Goal: Task Accomplishment & Management: Manage account settings

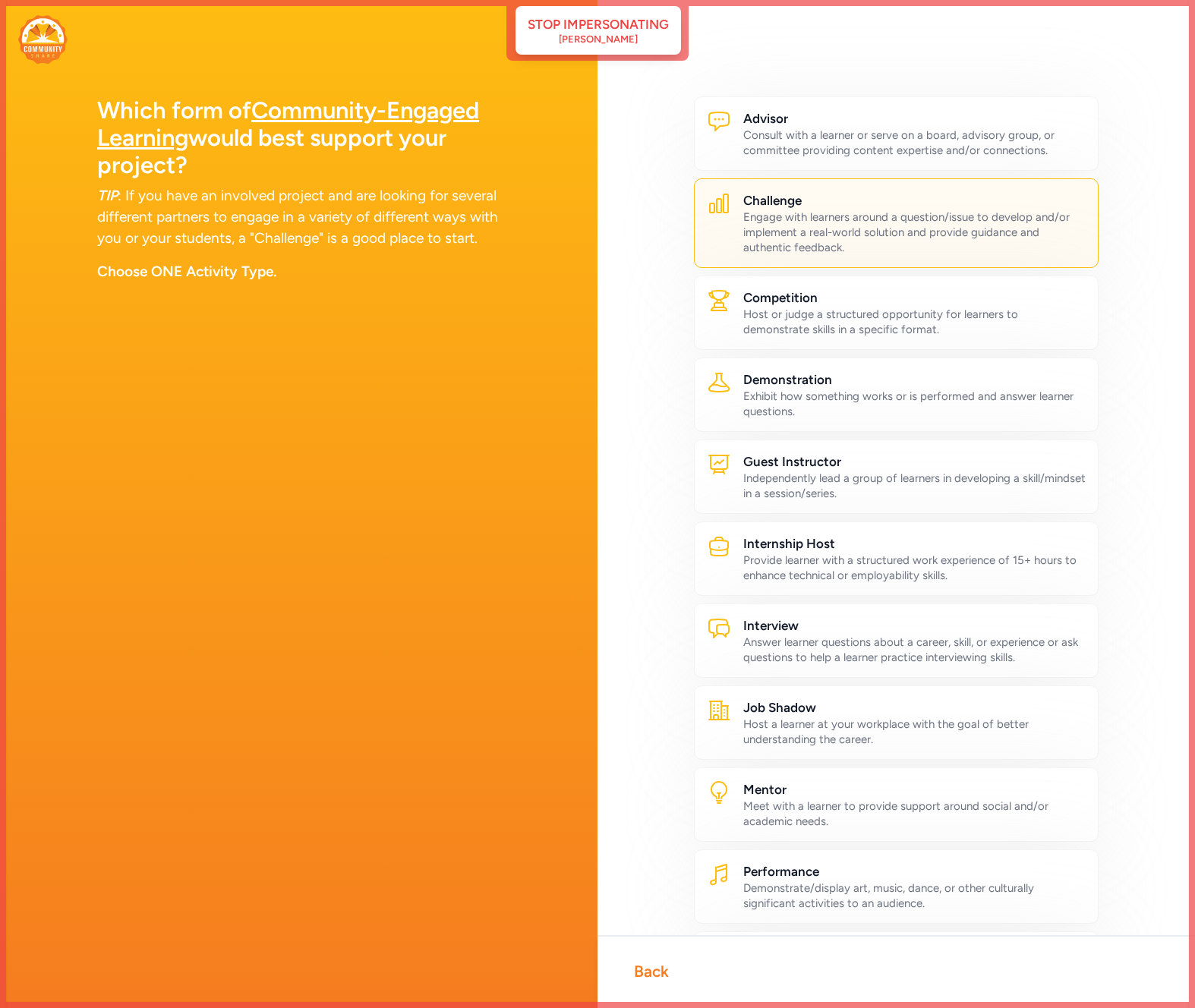
click at [46, 60] on img at bounding box center [43, 39] width 50 height 49
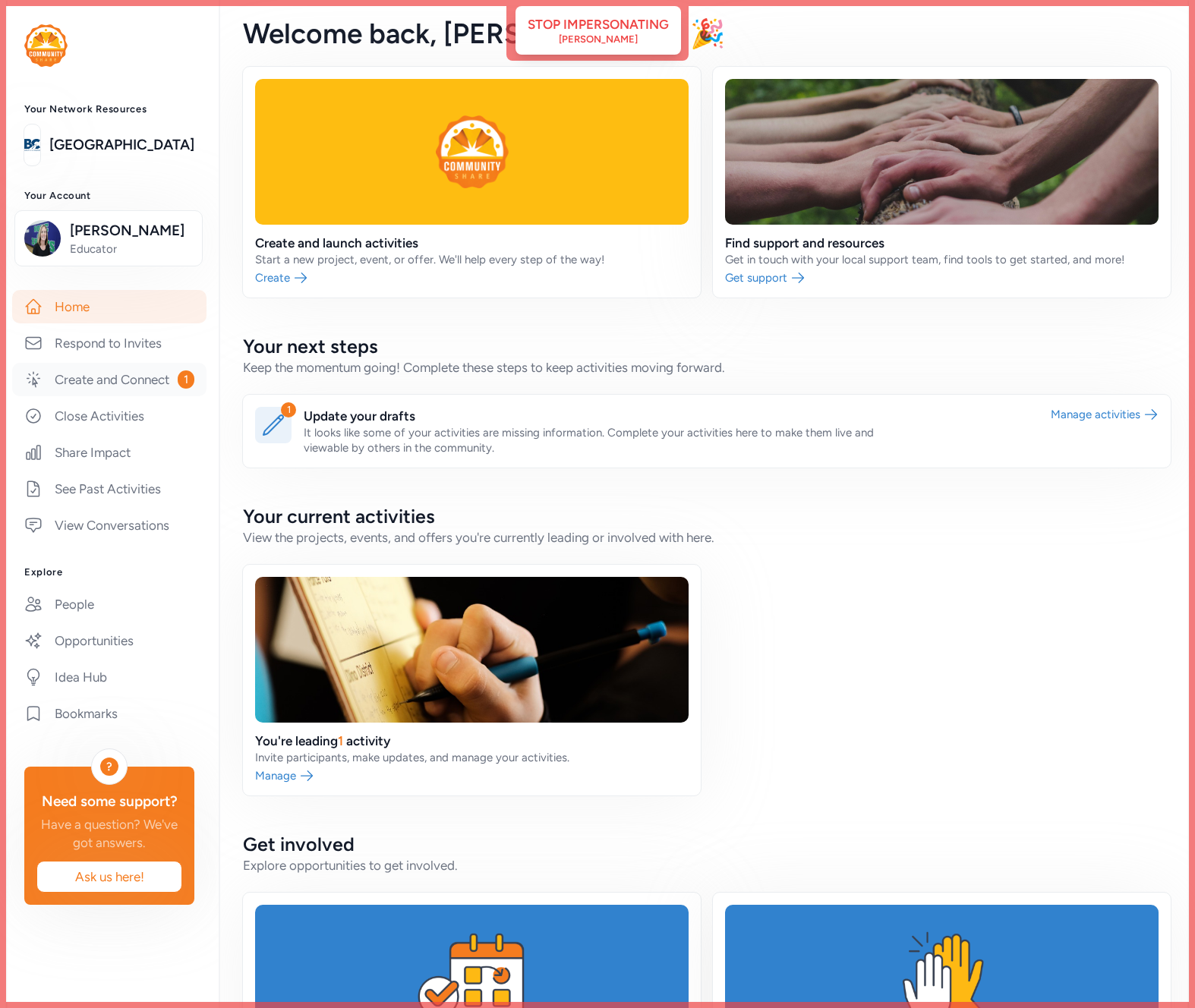
click at [127, 382] on link "Create and Connect 1" at bounding box center [109, 379] width 194 height 33
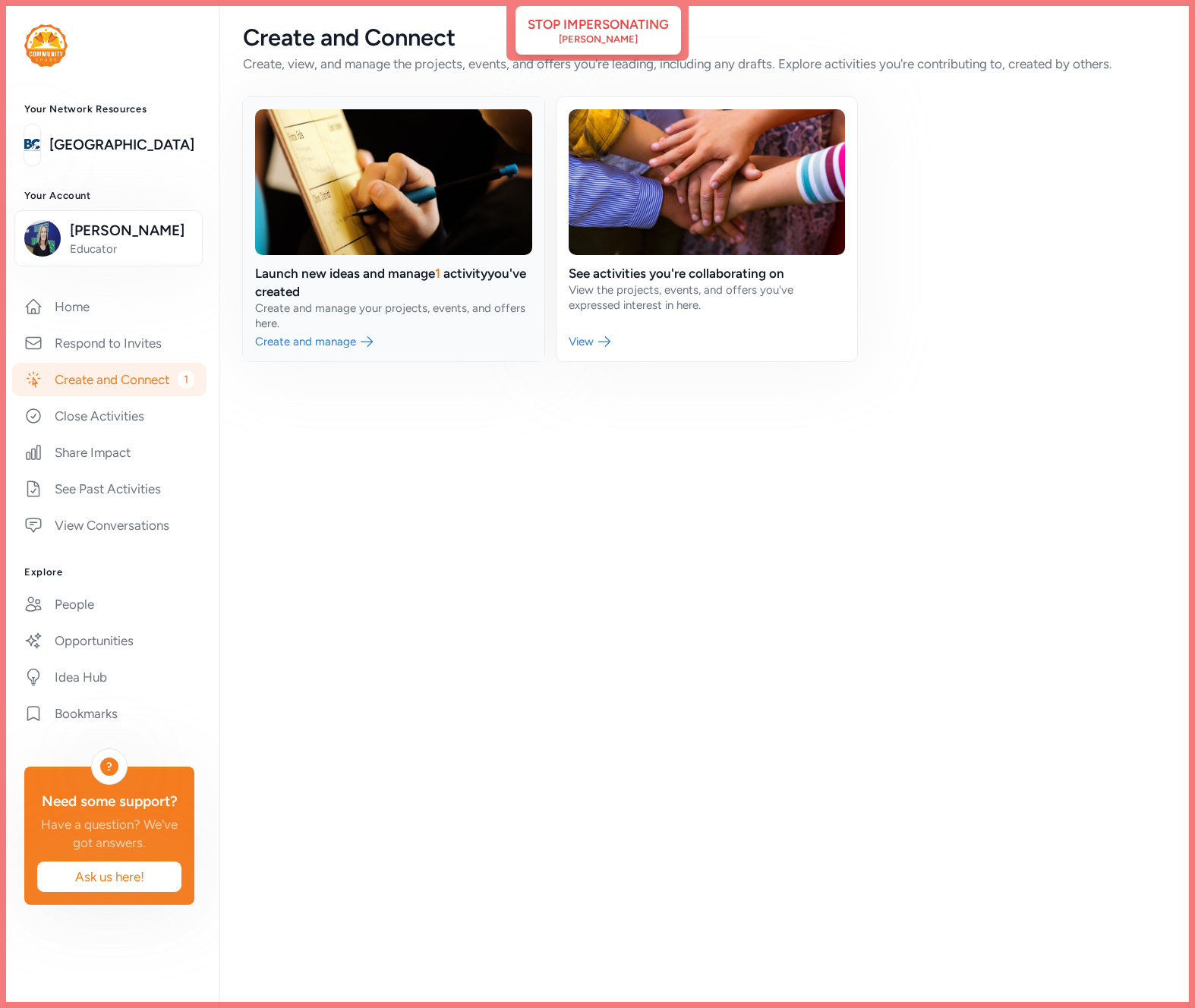
click at [413, 213] on link at bounding box center [393, 228] width 301 height 264
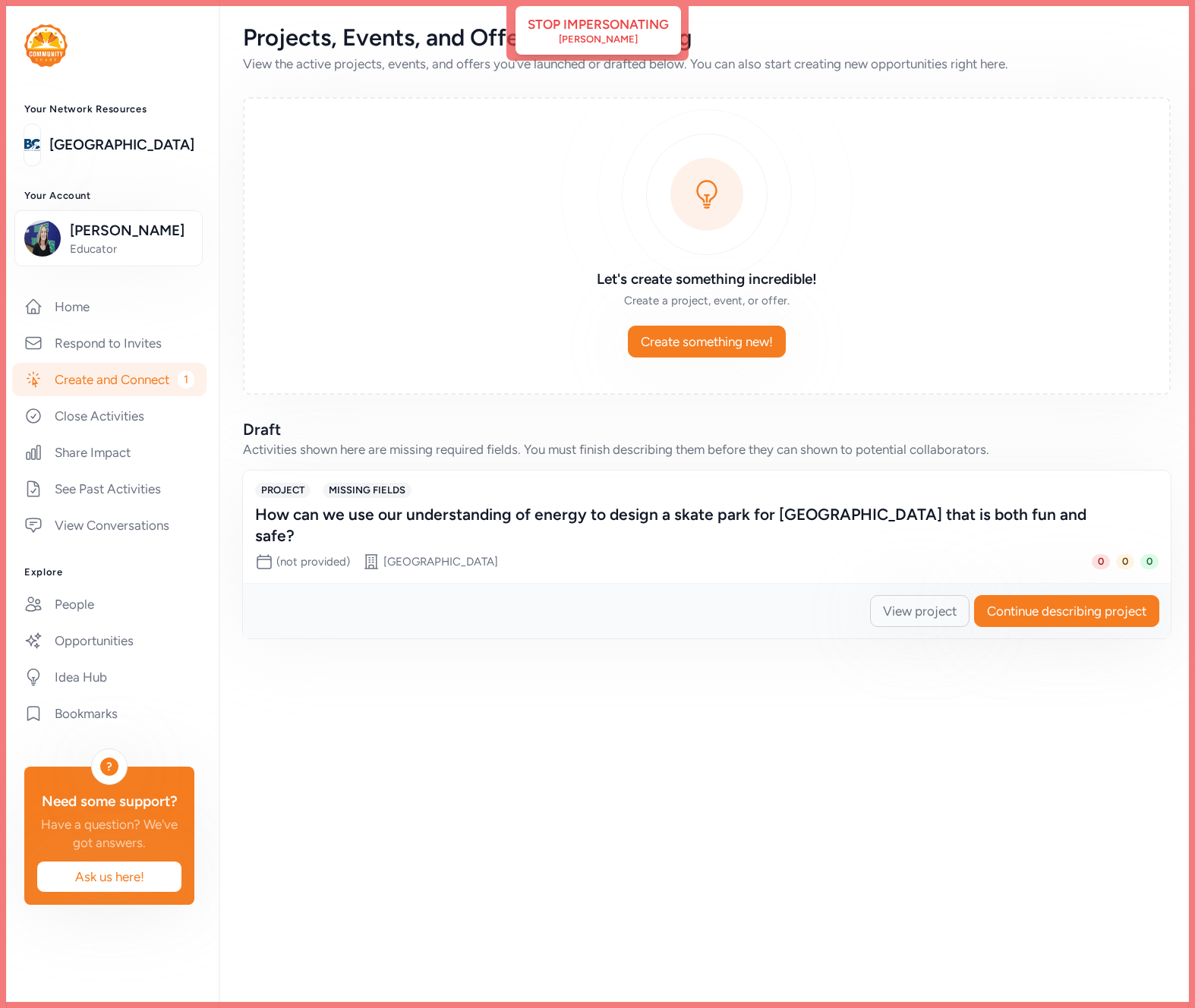
click at [390, 517] on div "How can we use our understanding of energy to design a skate park for [GEOGRAPH…" at bounding box center [691, 525] width 873 height 43
click at [897, 602] on span "View project" at bounding box center [919, 611] width 74 height 19
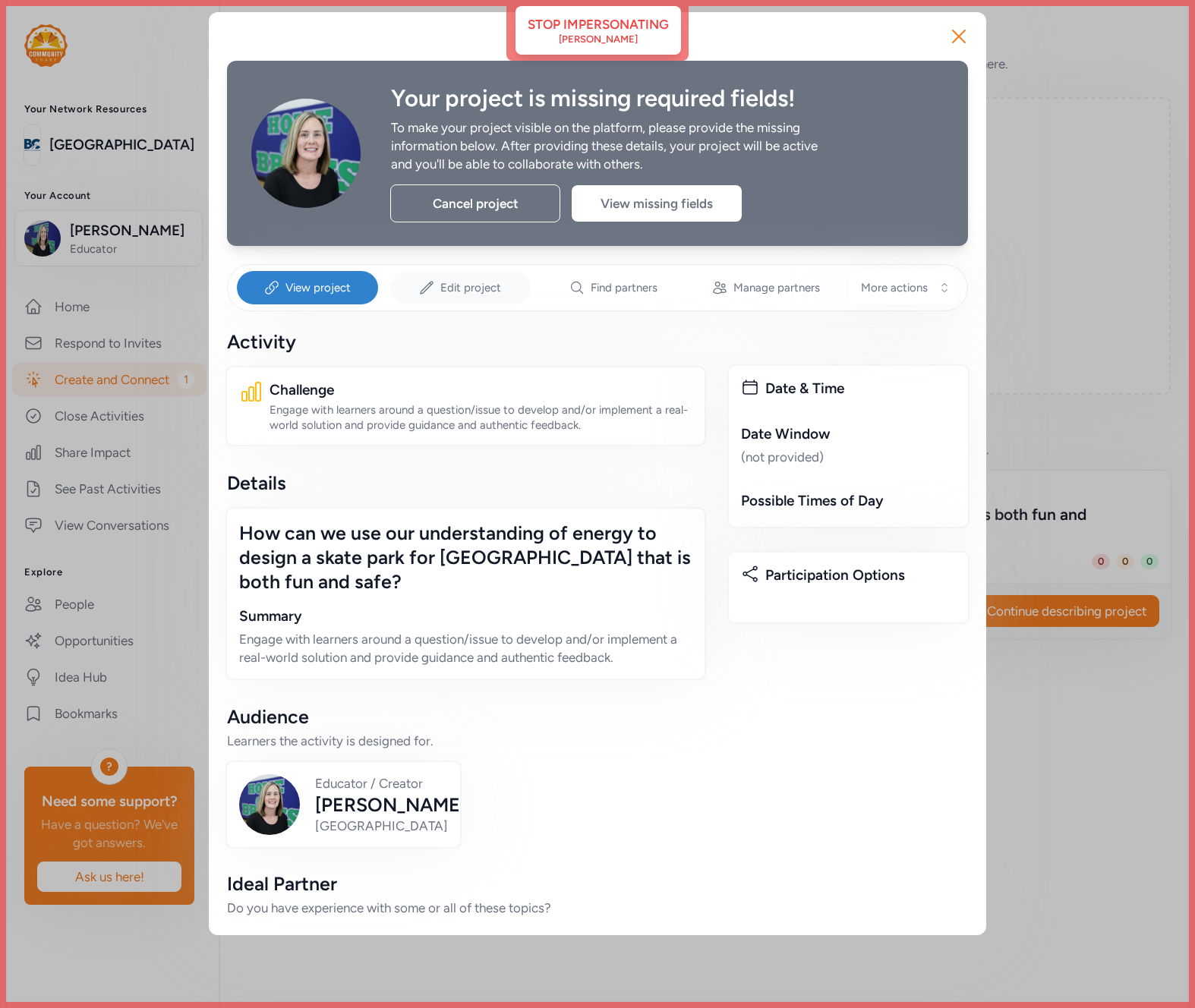
click at [478, 286] on span "Edit project" at bounding box center [470, 288] width 60 height 15
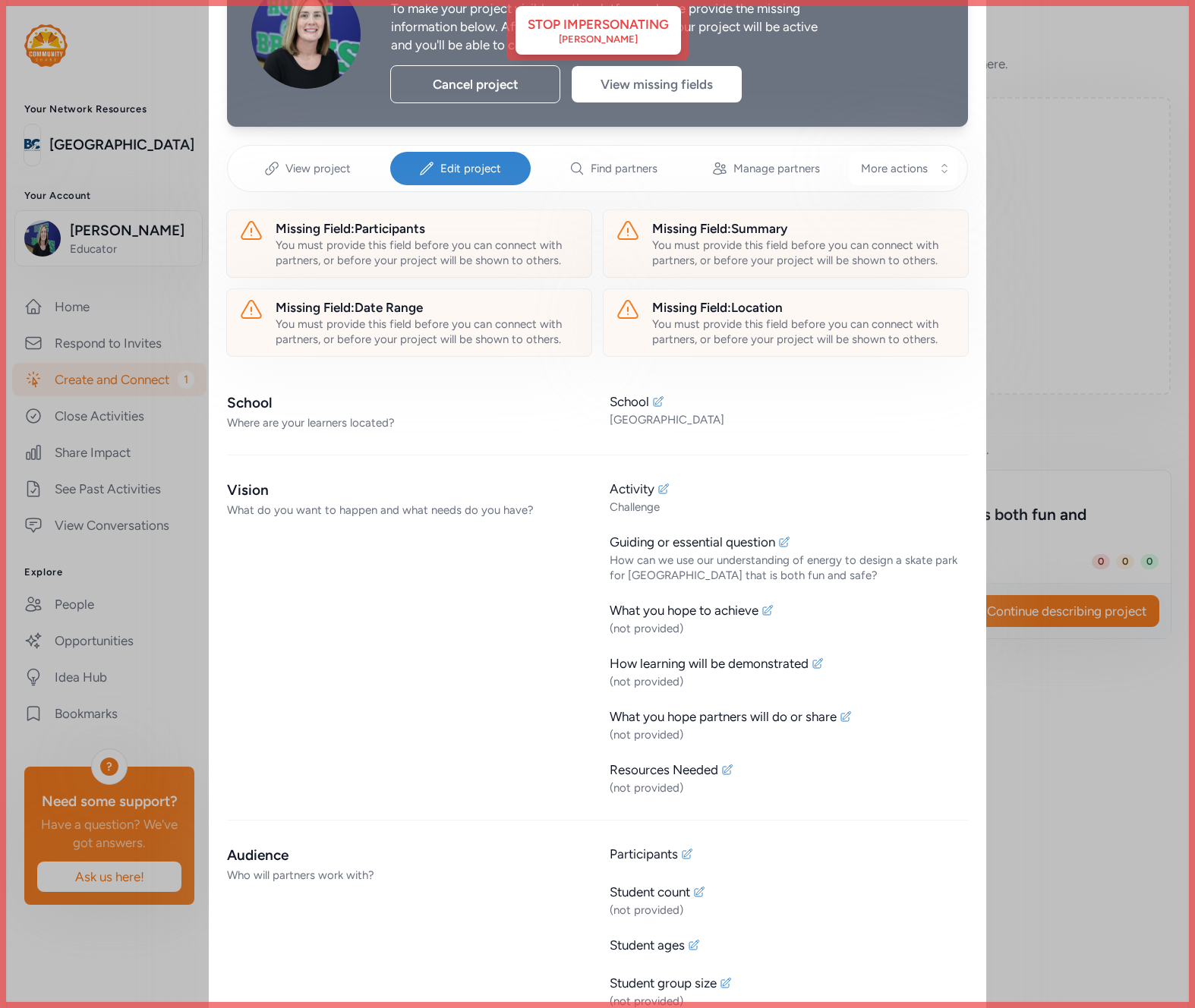
scroll to position [185, 0]
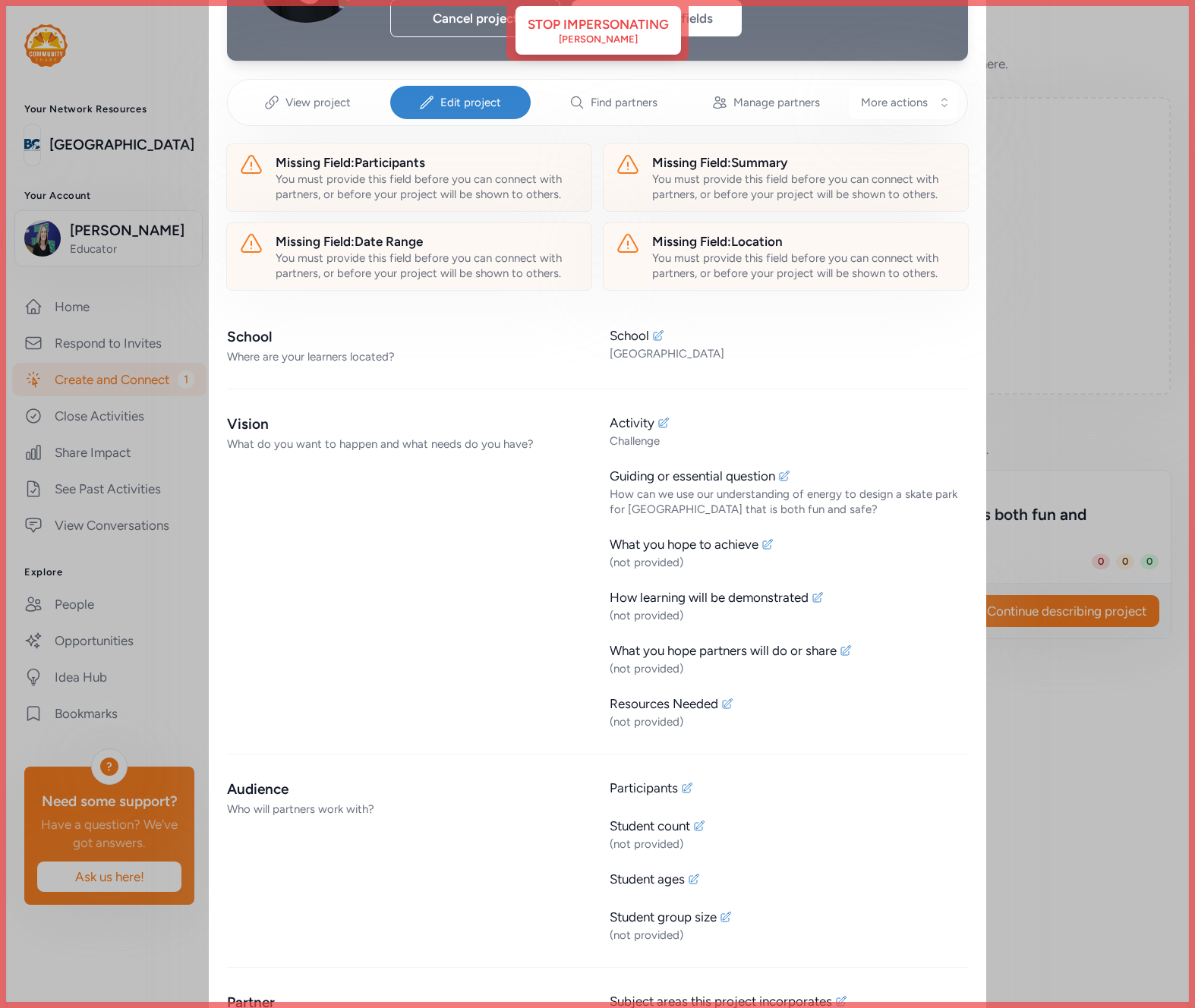
click at [131, 200] on div "Close Your project is missing required fields! To make your project visible on …" at bounding box center [597, 639] width 1195 height 1649
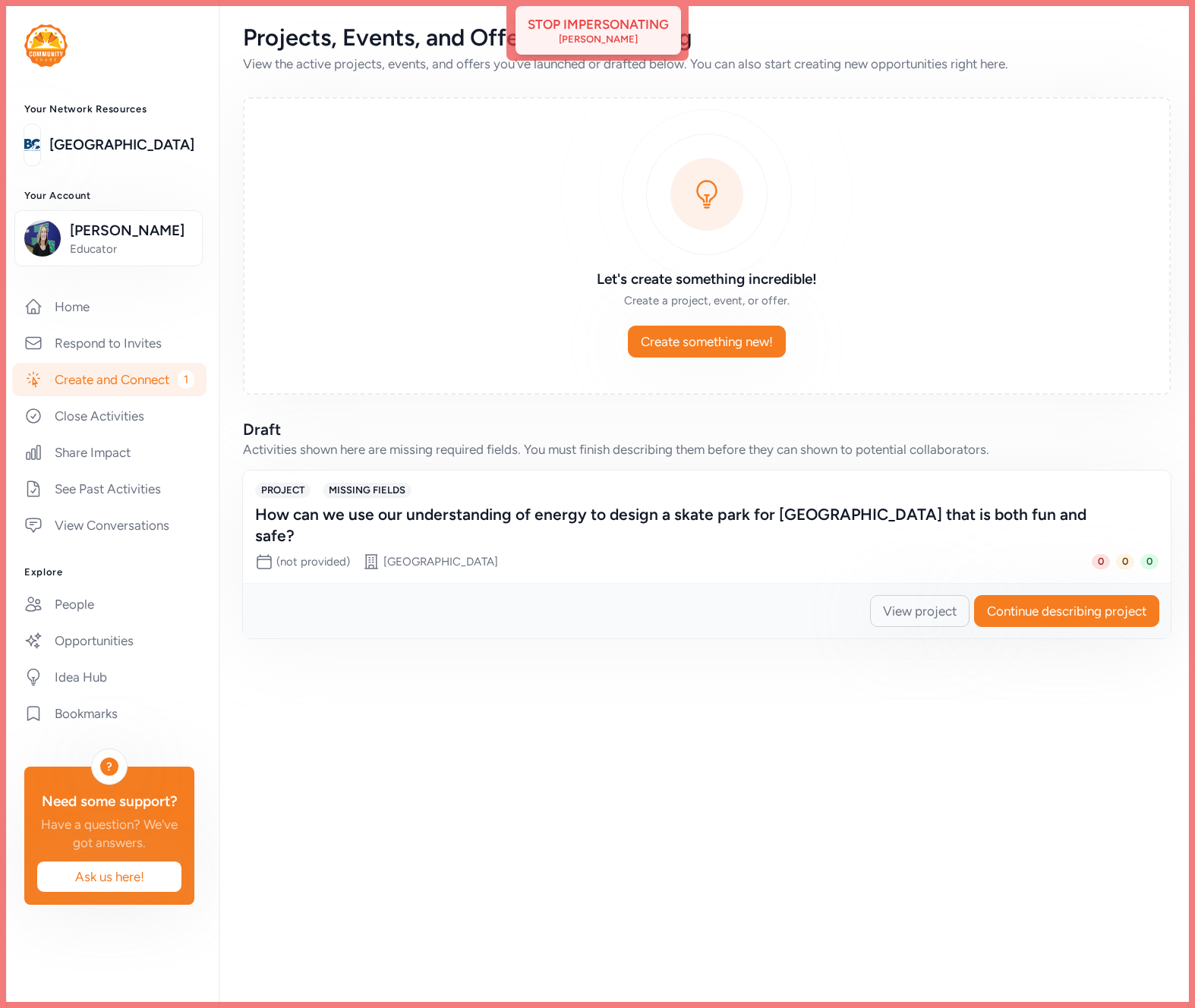
click at [603, 38] on div "[PERSON_NAME]" at bounding box center [598, 39] width 79 height 12
